Goal: Information Seeking & Learning: Learn about a topic

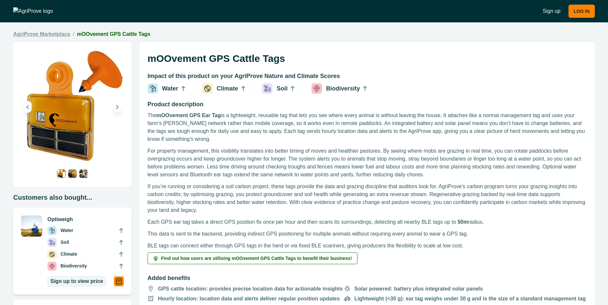
click at [45, 31] on link "AgriProve Marketplace" at bounding box center [41, 34] width 57 height 8
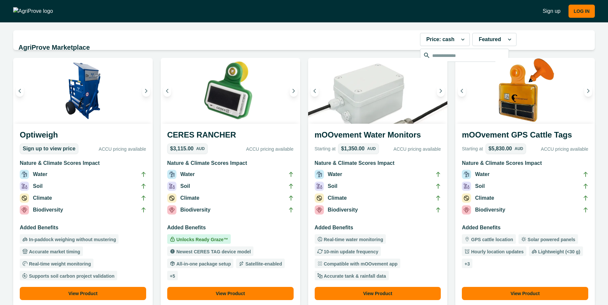
click at [254, 216] on li "Biodiversity" at bounding box center [230, 211] width 126 height 12
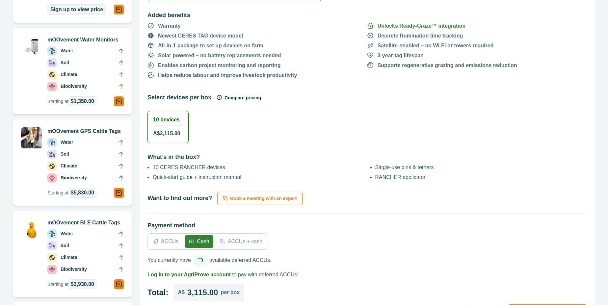
scroll to position [237, 0]
